Goal: Obtain resource: Download file/media

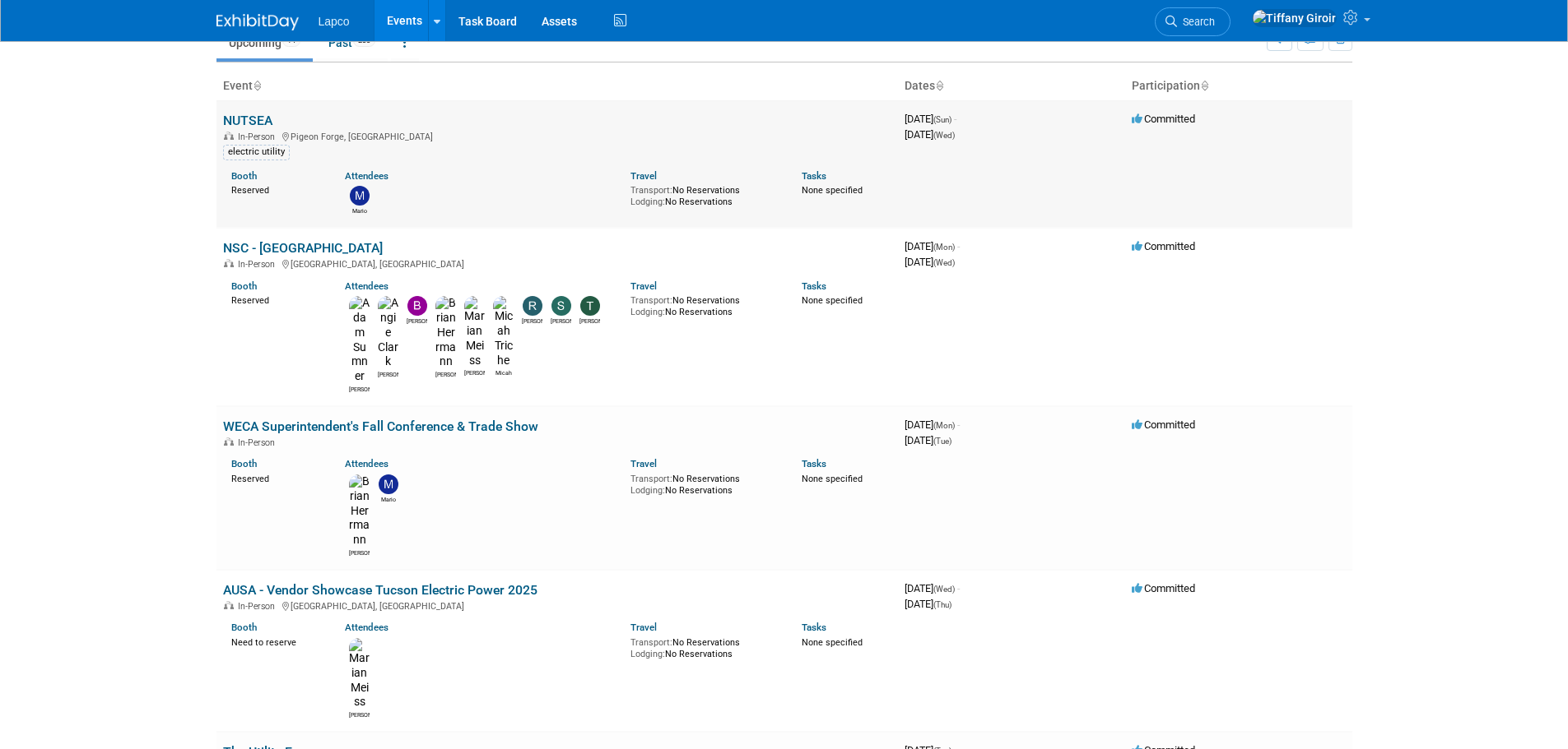
scroll to position [164, 0]
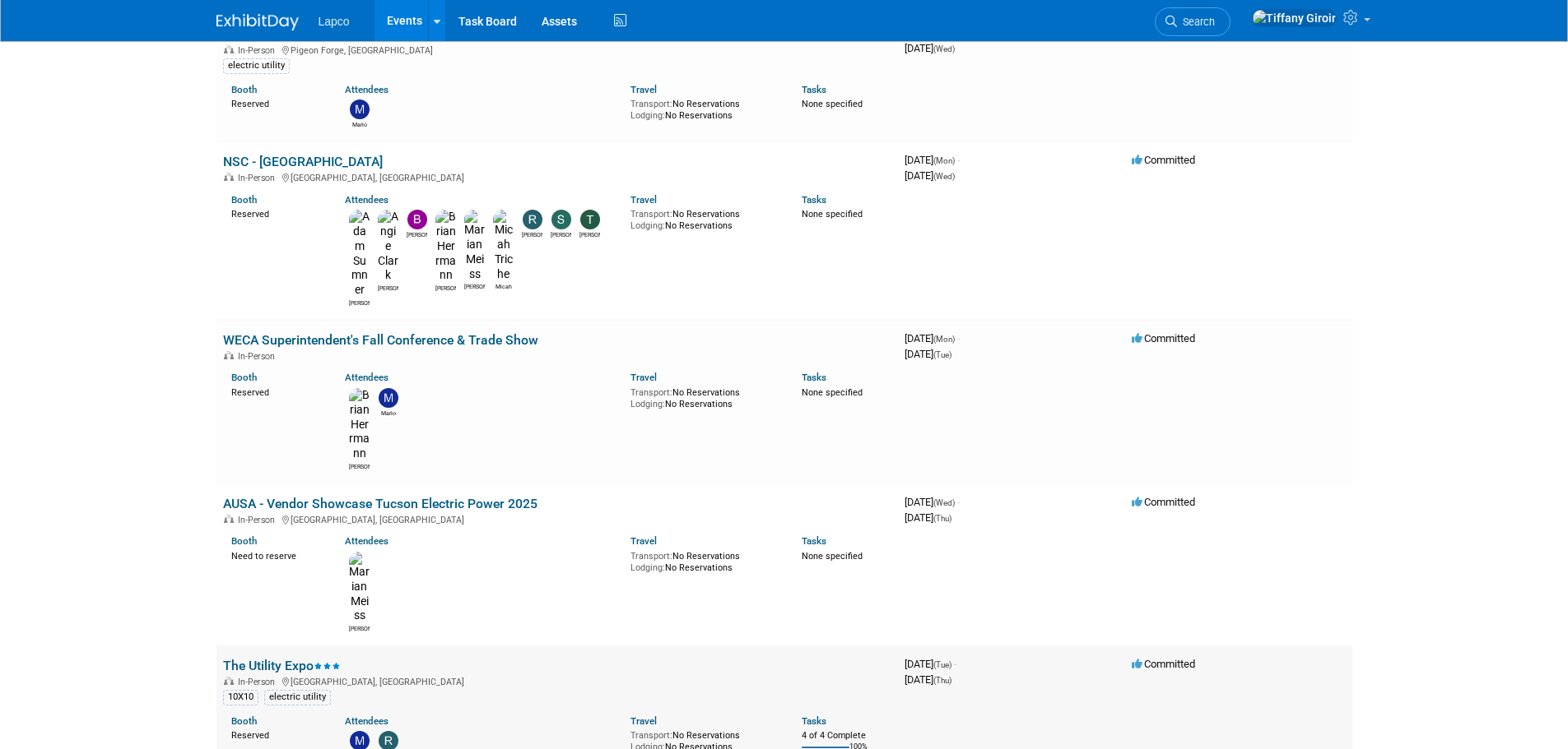
click at [498, 710] on div "Attendees" at bounding box center [475, 719] width 261 height 17
click at [504, 687] on div "10X10 electric utility" at bounding box center [557, 696] width 668 height 17
click at [283, 658] on link "The Utility Expo" at bounding box center [281, 666] width 117 height 15
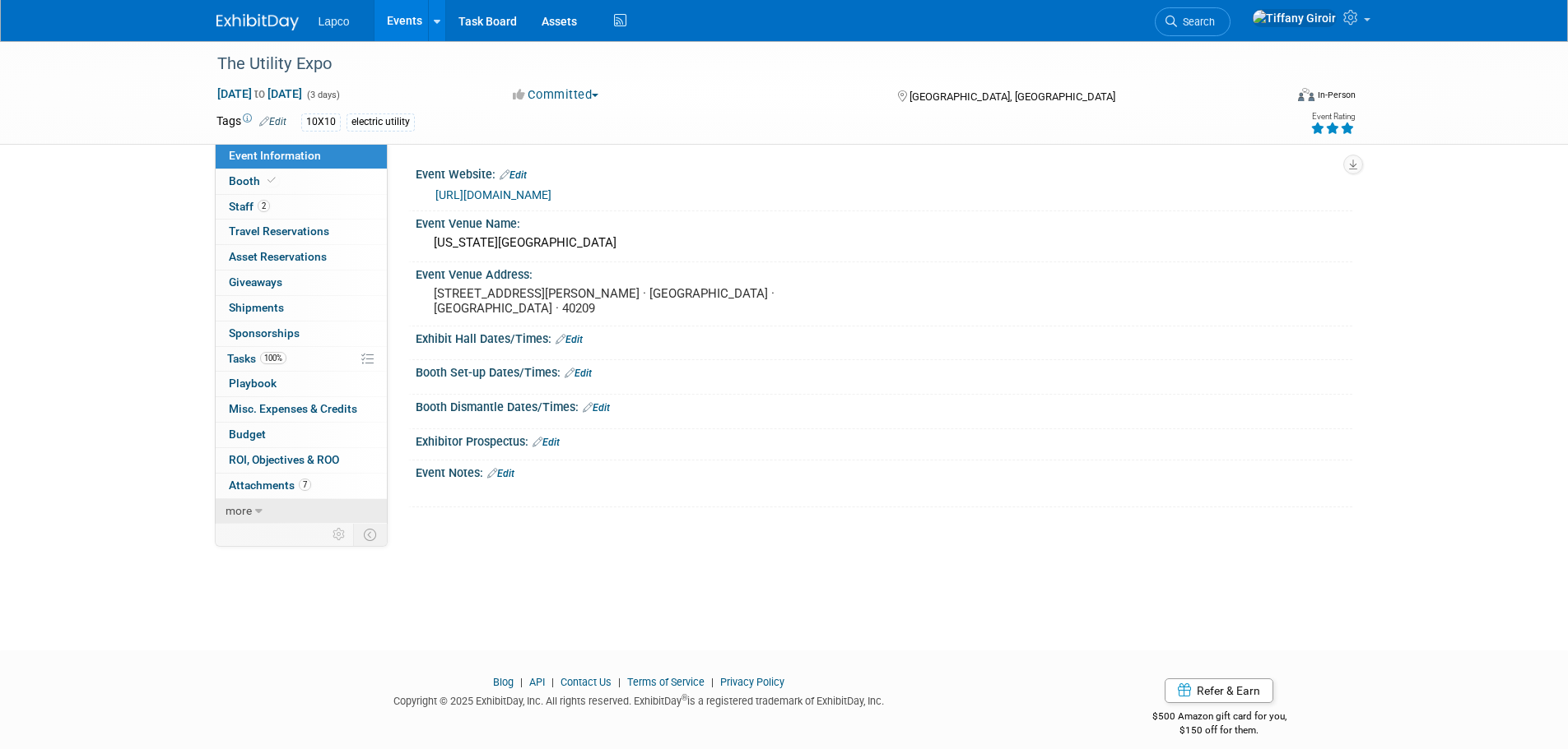
click at [255, 513] on icon at bounding box center [259, 511] width 8 height 11
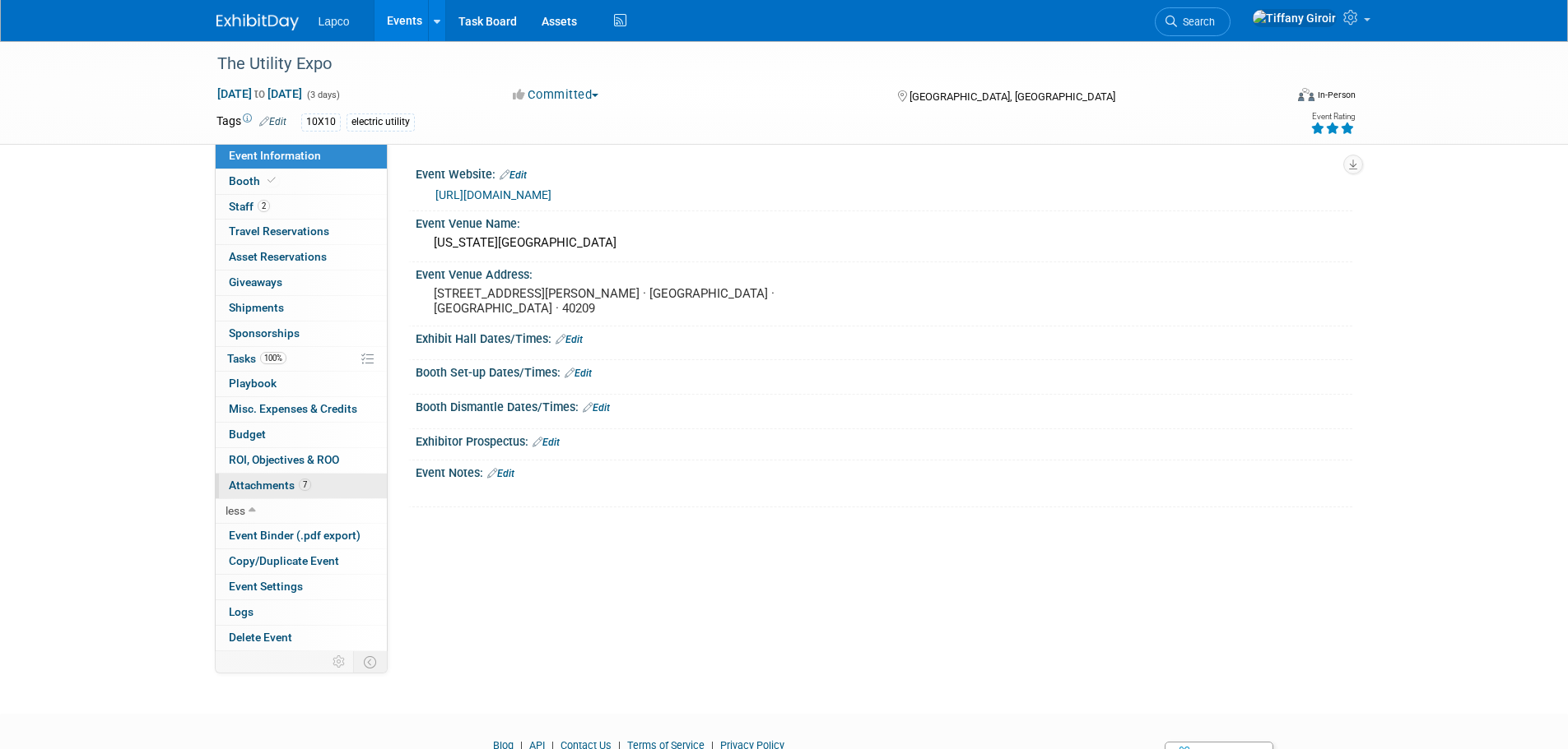
click at [327, 482] on link "7 Attachments 7" at bounding box center [301, 486] width 171 height 25
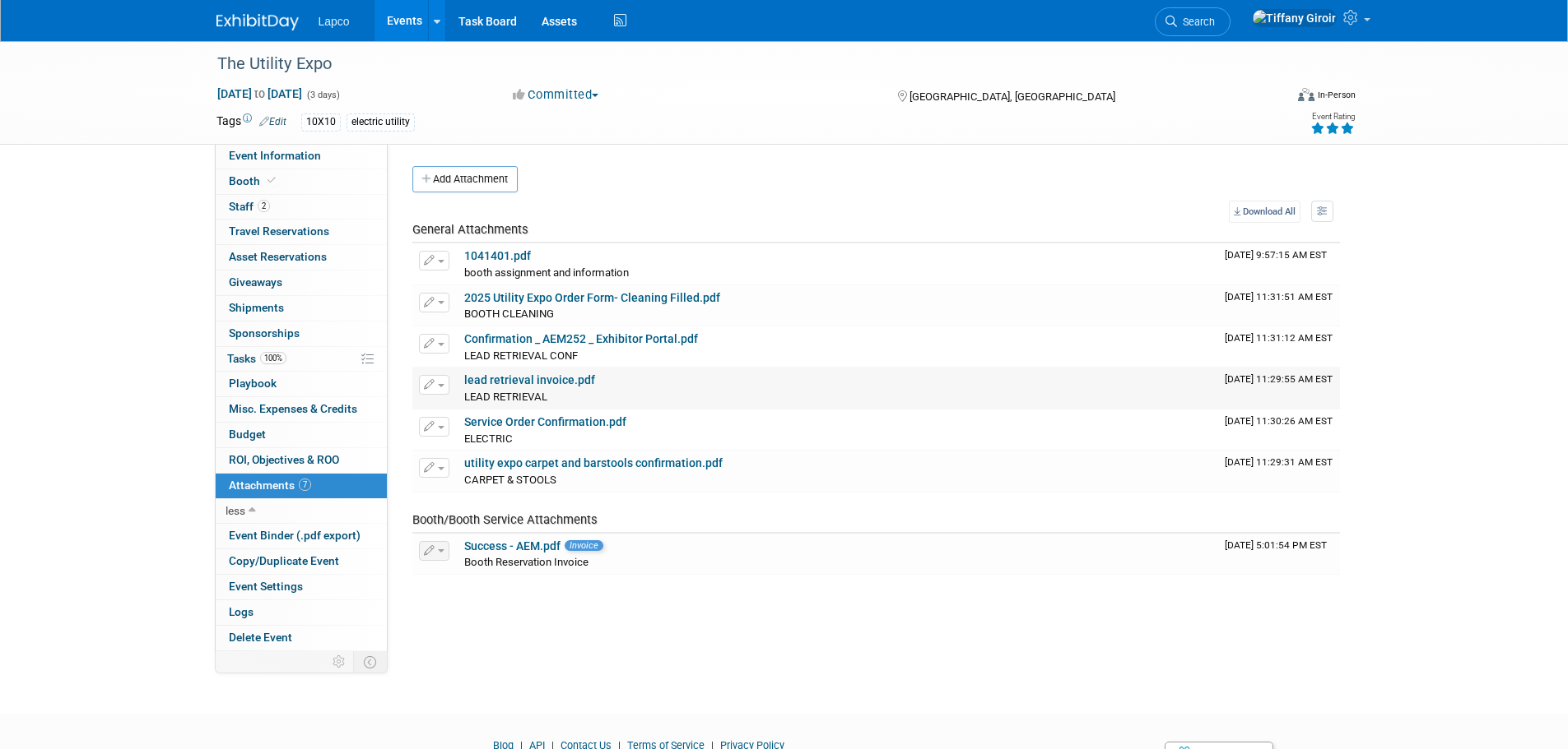
click at [567, 385] on link "lead retrieval invoice.pdf" at bounding box center [529, 379] width 131 height 13
click at [646, 460] on link "utility expo carpet and barstools confirmation.pdf" at bounding box center [593, 462] width 259 height 13
click at [654, 552] on div "Success - AEM.pdf Invoice" at bounding box center [838, 546] width 748 height 15
click at [652, 470] on link "utility expo carpet and barstools confirmation.pdf" at bounding box center [593, 462] width 259 height 13
click at [401, 17] on link "Events" at bounding box center [404, 21] width 60 height 41
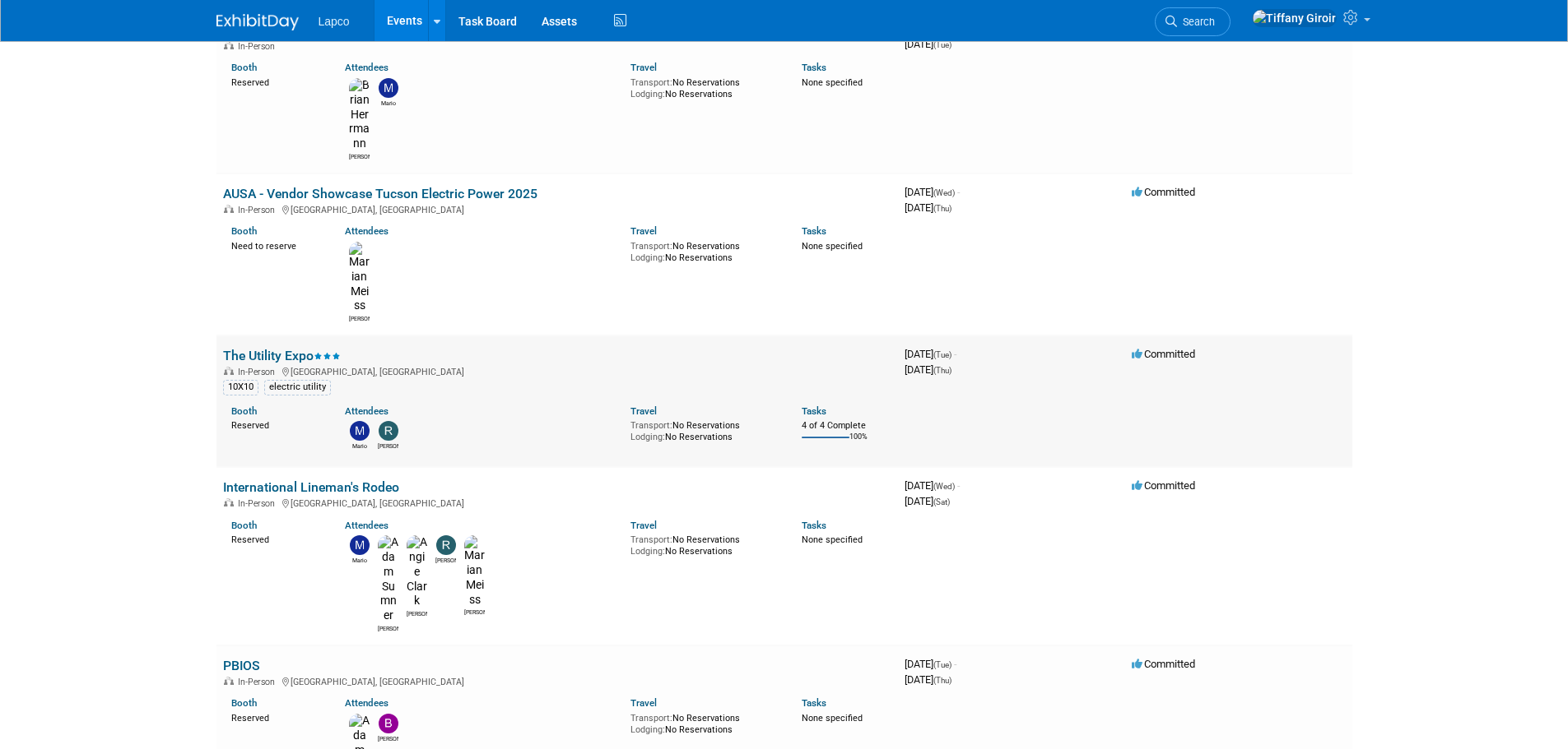
scroll to position [494, 0]
